Goal: Entertainment & Leisure: Consume media (video, audio)

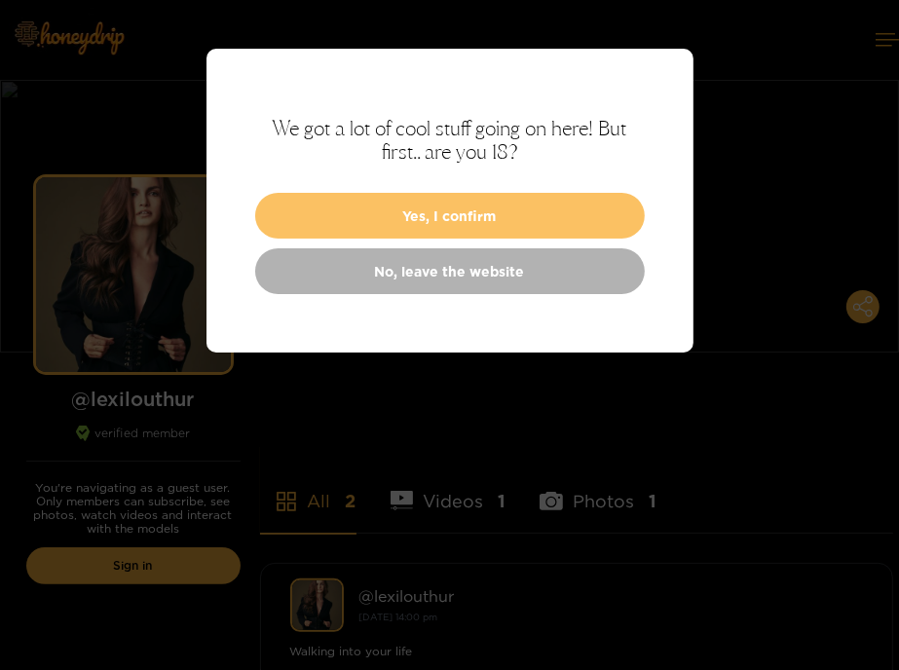
click at [493, 221] on button "Yes, I confirm" at bounding box center [450, 216] width 390 height 46
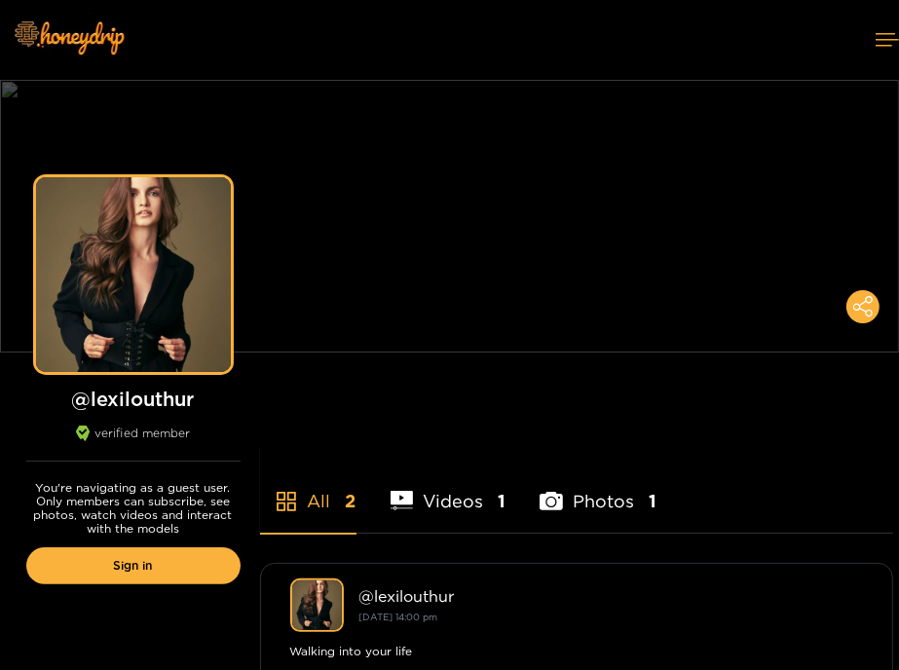
click at [459, 492] on li "Videos 1" at bounding box center [449, 489] width 116 height 88
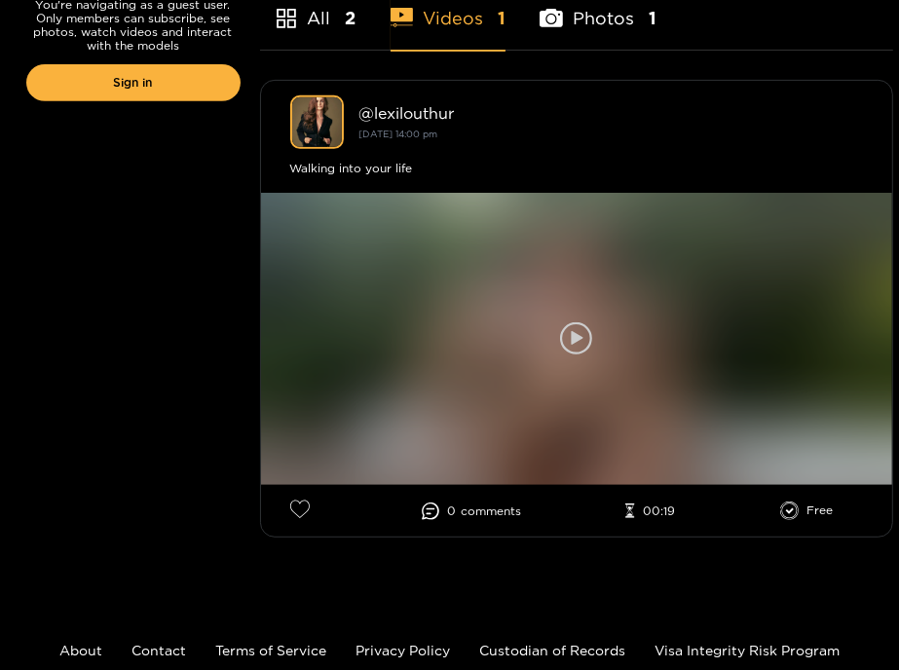
scroll to position [487, 0]
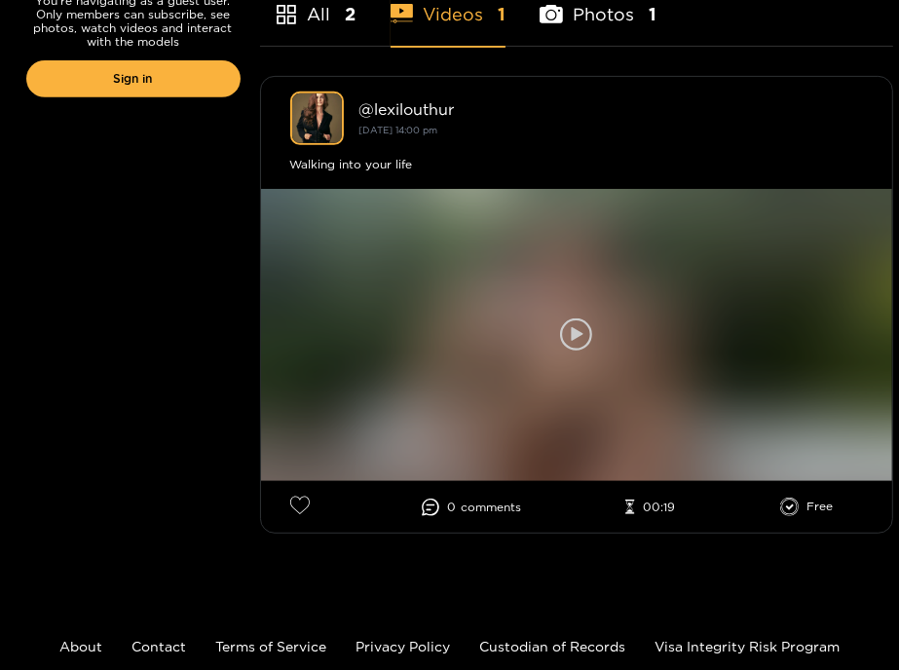
click at [575, 332] on icon at bounding box center [577, 334] width 12 height 15
